Goal: Information Seeking & Learning: Learn about a topic

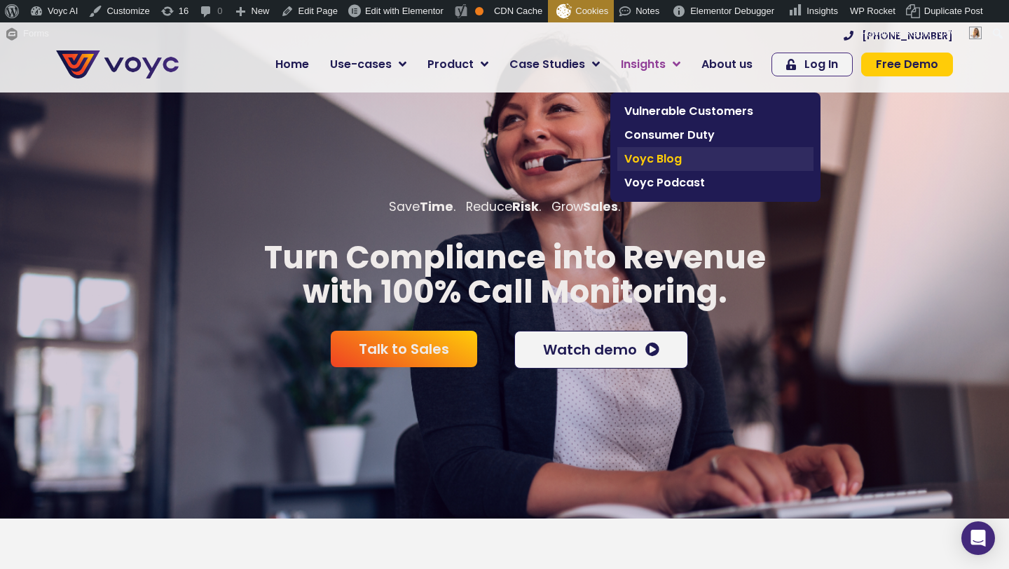
click at [651, 155] on span "Voyc Blog" at bounding box center [716, 159] width 182 height 17
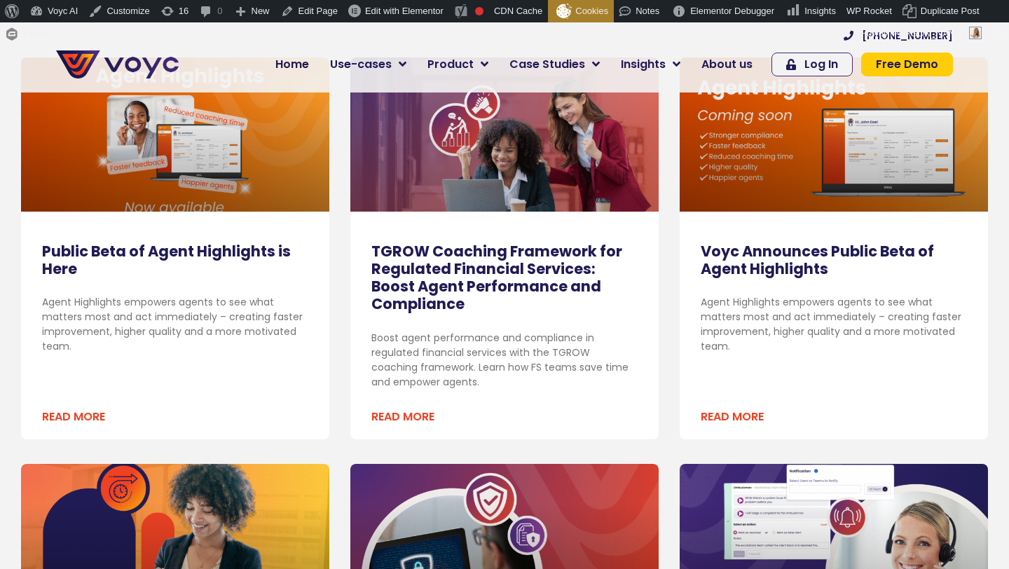
scroll to position [404, 0]
